Goal: Ask a question

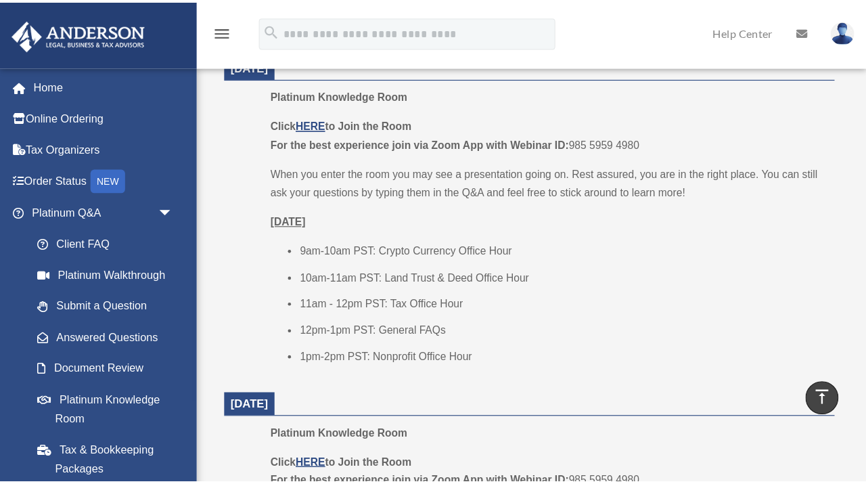
scroll to position [574, 0]
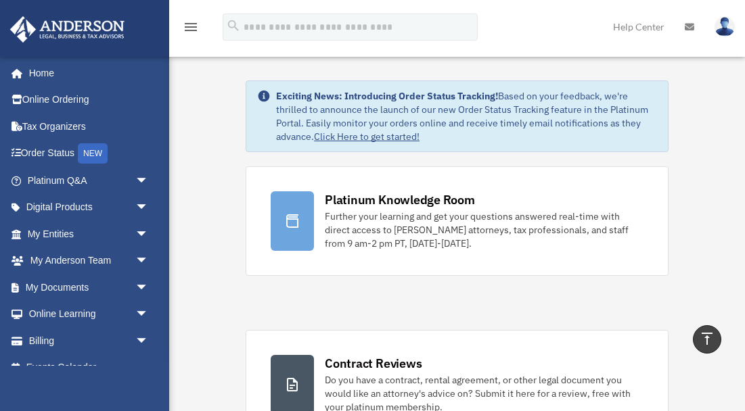
scroll to position [787, 0]
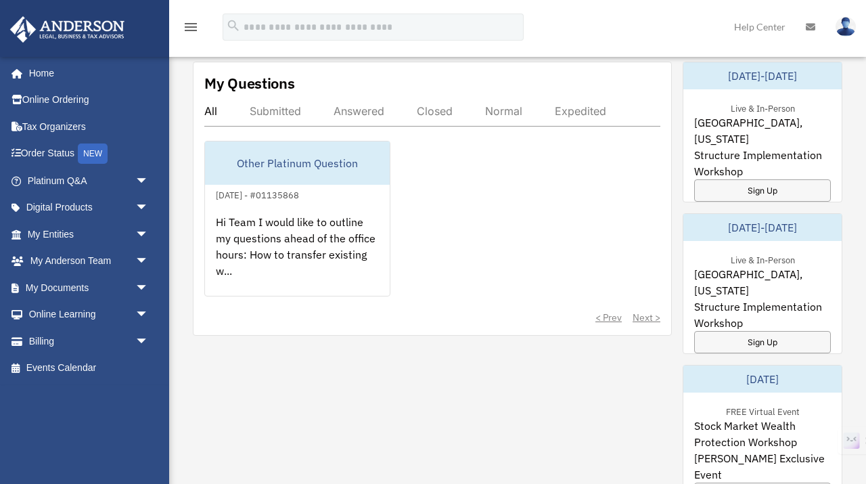
scroll to position [765, 0]
click at [348, 112] on div "Answered" at bounding box center [358, 111] width 51 height 14
click at [274, 108] on div "Submitted" at bounding box center [275, 111] width 51 height 14
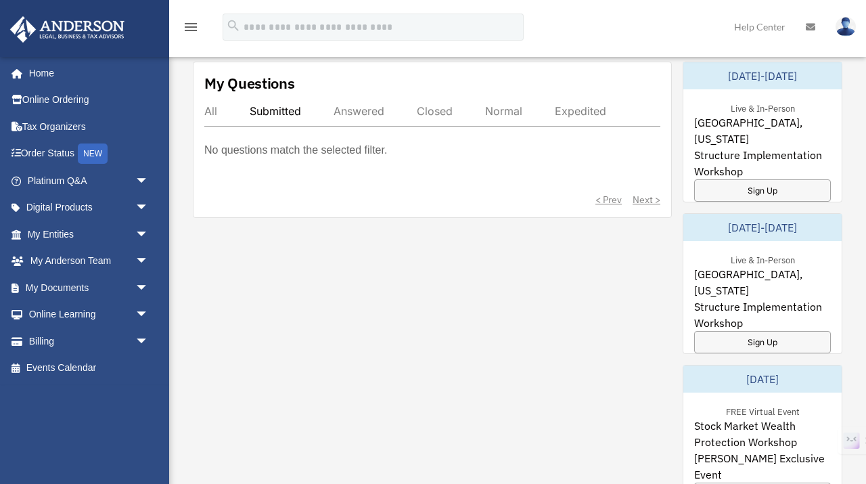
click at [358, 116] on div "Answered" at bounding box center [358, 111] width 51 height 14
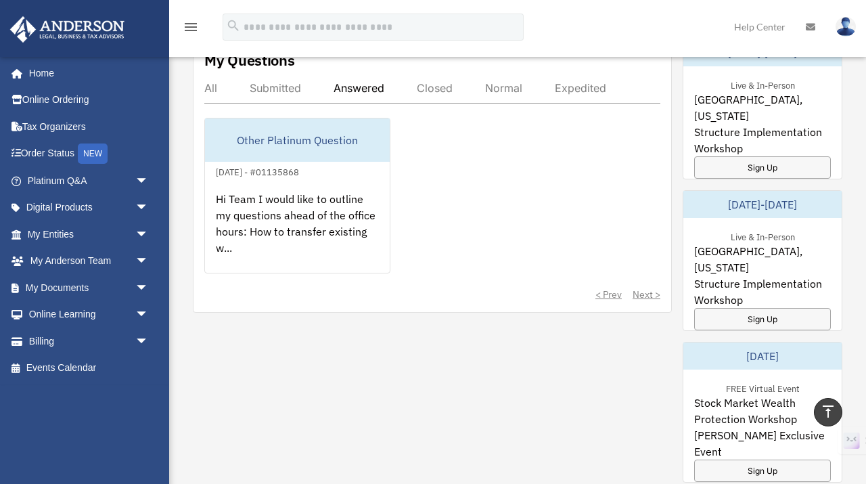
scroll to position [785, 0]
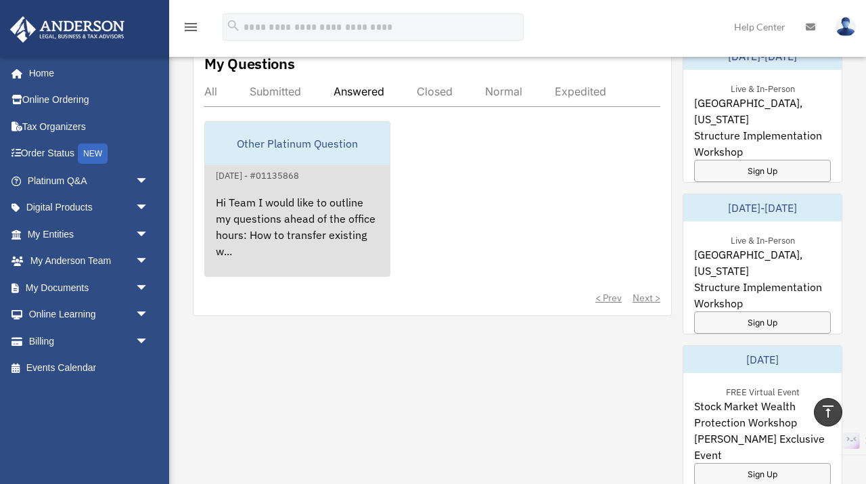
click at [283, 206] on div "Hi Team I would like to outline my questions ahead of the office hours: How to …" at bounding box center [297, 236] width 185 height 106
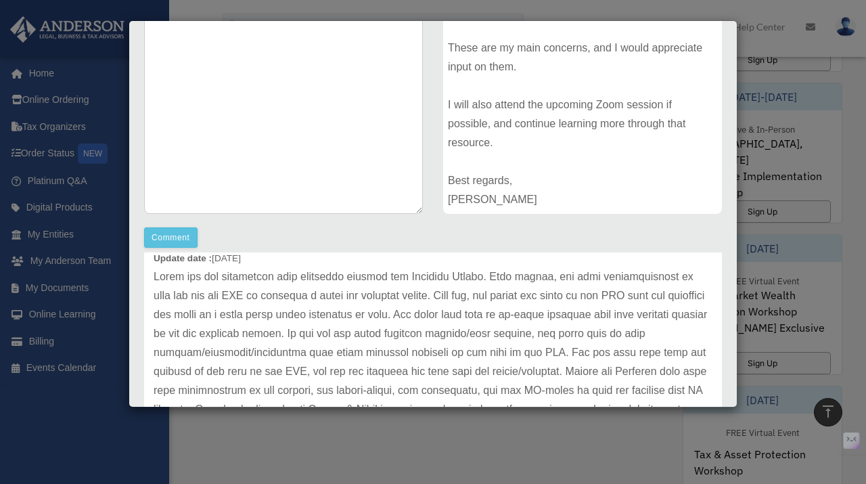
scroll to position [212, 0]
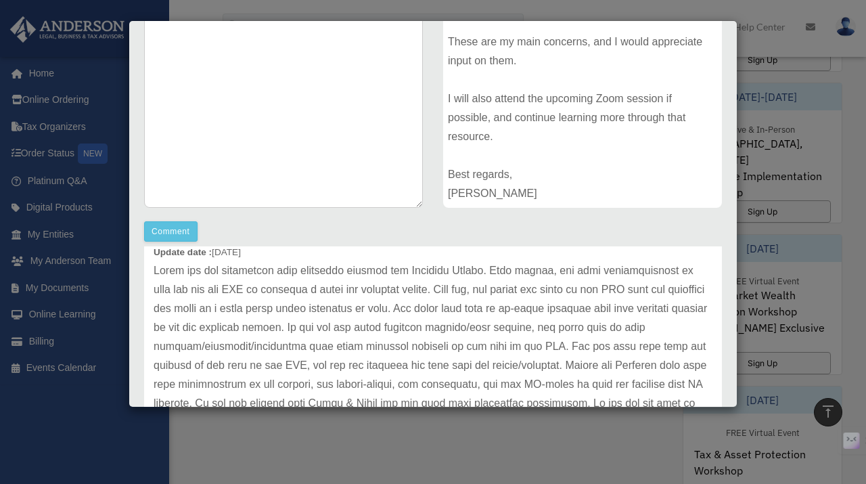
click at [758, 229] on div "Case Detail × Other Platinum Question Case Number 01135868 Created Date October…" at bounding box center [433, 242] width 866 height 484
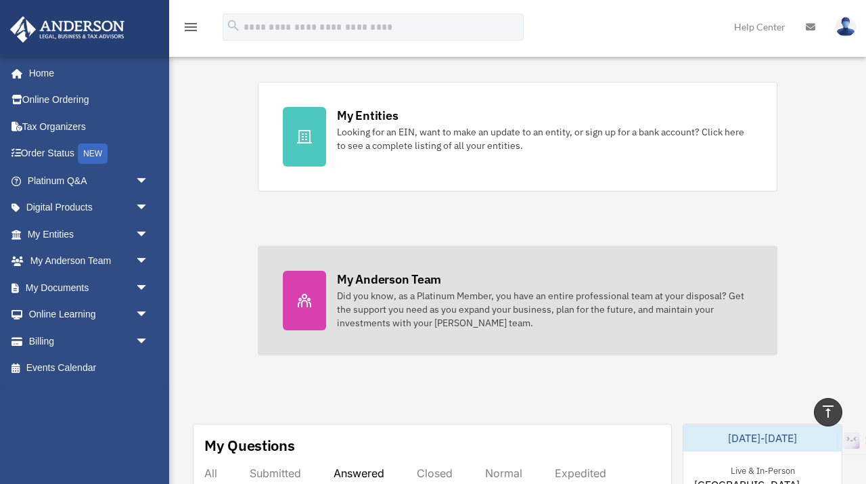
scroll to position [384, 0]
